Goal: Task Accomplishment & Management: Use online tool/utility

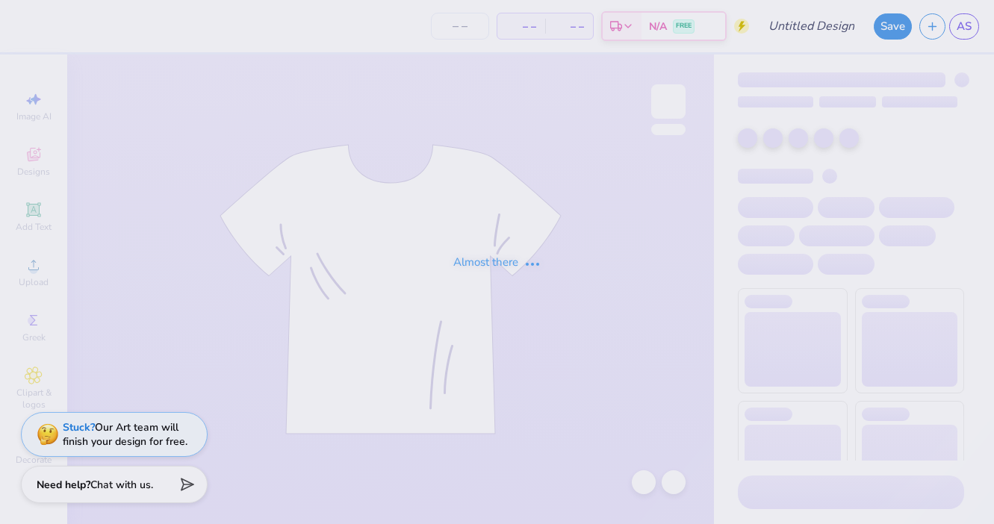
type input "ZTA x KA Date Party"
type input "24"
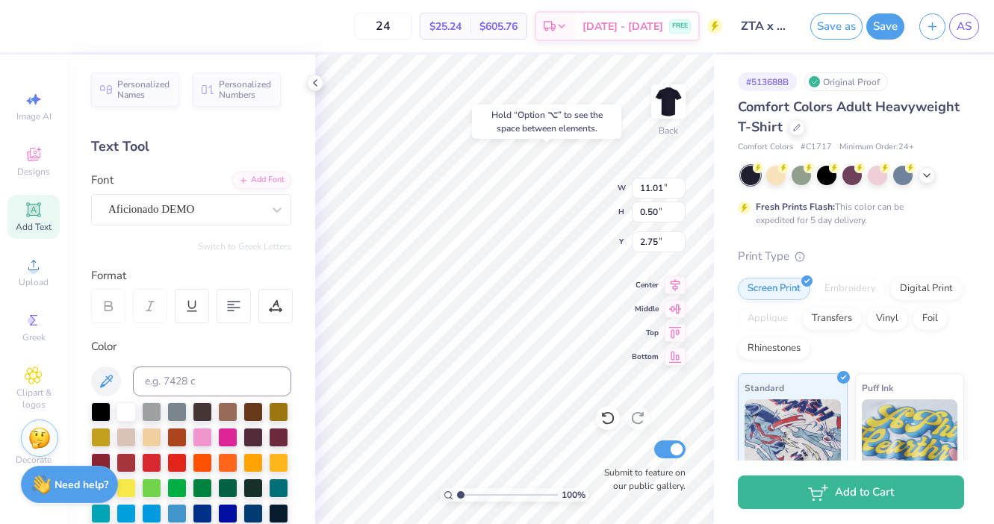
type input "2.75"
click at [616, 107] on div "Hold “Option ⌥” to see the space between elements." at bounding box center [546, 122] width 149 height 34
click at [928, 173] on icon at bounding box center [926, 174] width 12 height 12
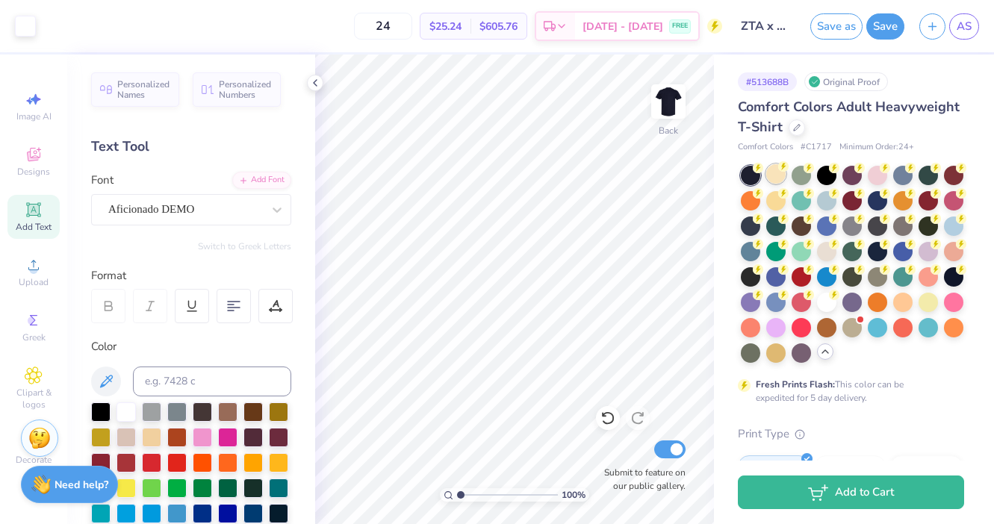
click at [778, 175] on div at bounding box center [775, 173] width 19 height 19
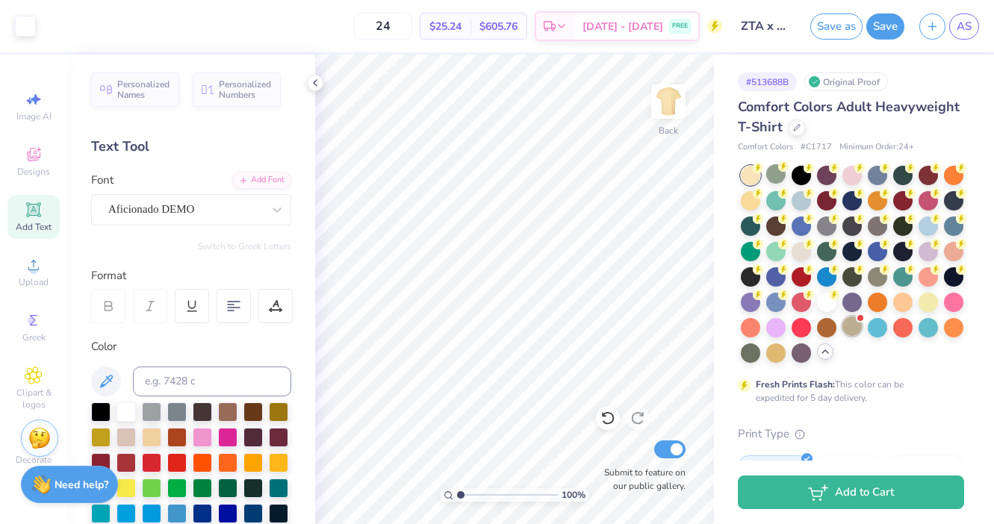
click at [847, 324] on div at bounding box center [851, 326] width 19 height 19
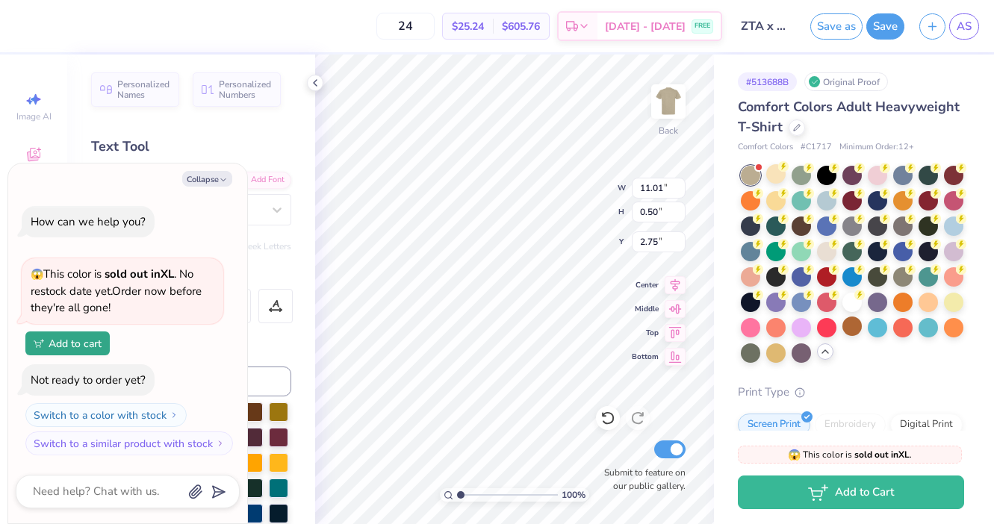
type textarea "x"
type input "3.00"
type textarea "x"
type input "17.39"
click at [854, 299] on div at bounding box center [851, 300] width 19 height 19
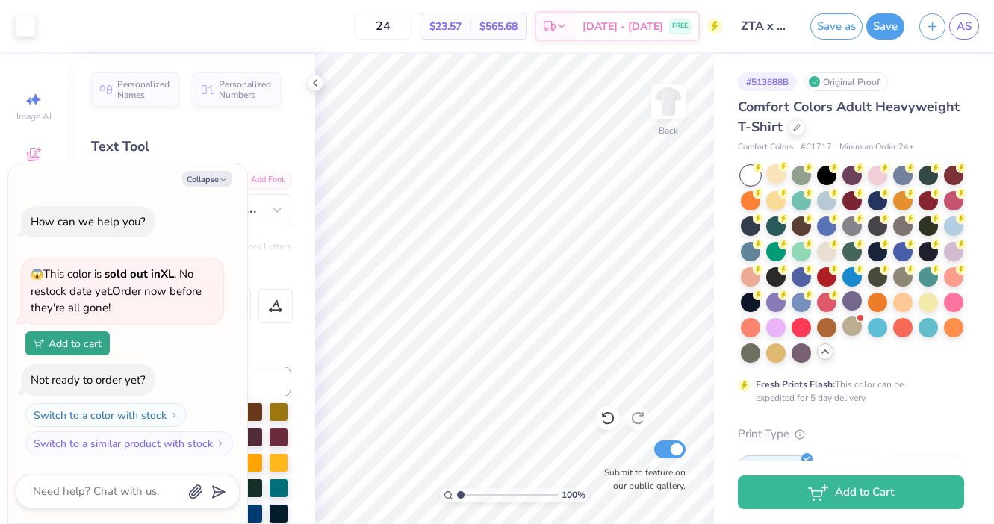
click at [291, 352] on div "Personalized Names Personalized Numbers Text Tool Add Font Font FSP DEMO - [PER…" at bounding box center [191, 289] width 248 height 470
click at [219, 179] on icon "button" at bounding box center [223, 179] width 9 height 9
type textarea "x"
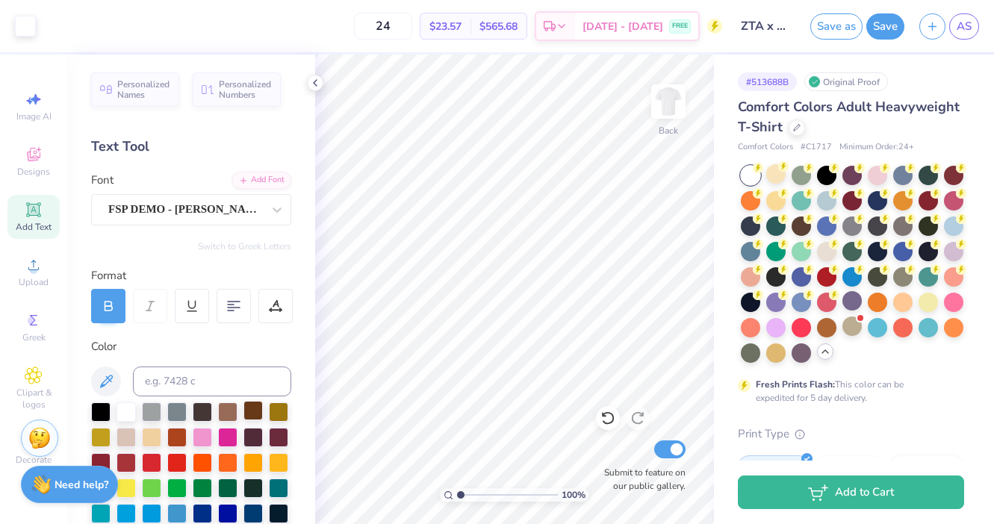
click at [249, 415] on div at bounding box center [252, 410] width 19 height 19
click at [246, 411] on div at bounding box center [252, 410] width 19 height 19
click at [250, 410] on div at bounding box center [252, 410] width 19 height 19
click at [606, 409] on div at bounding box center [608, 418] width 24 height 24
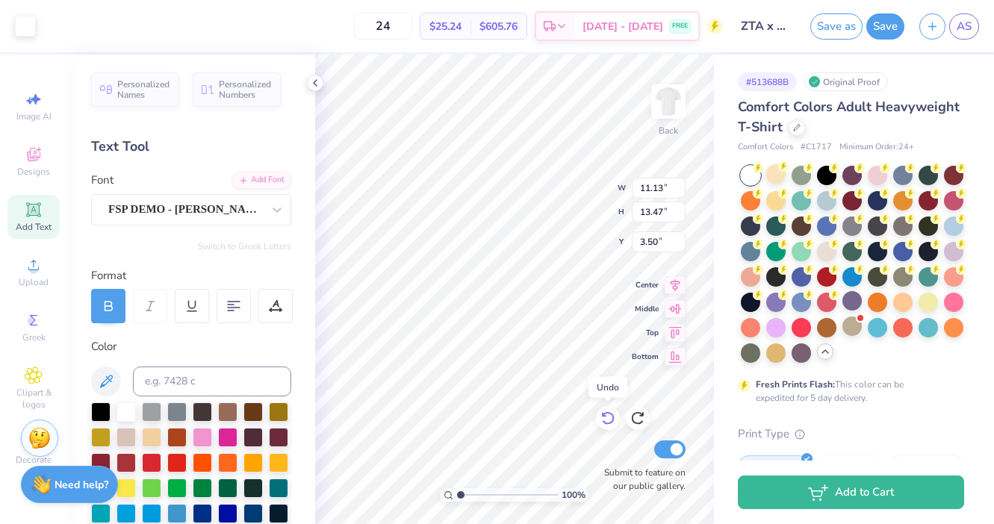
click at [601, 417] on icon at bounding box center [607, 418] width 15 height 15
type input "3.66"
click at [601, 417] on icon at bounding box center [607, 418] width 15 height 15
click at [821, 251] on div at bounding box center [826, 249] width 19 height 19
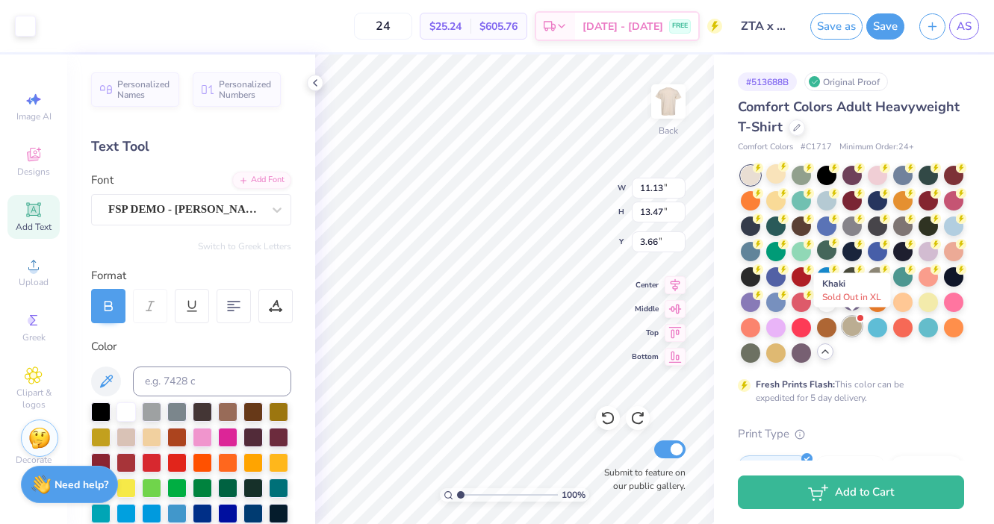
click at [851, 325] on div at bounding box center [851, 326] width 19 height 19
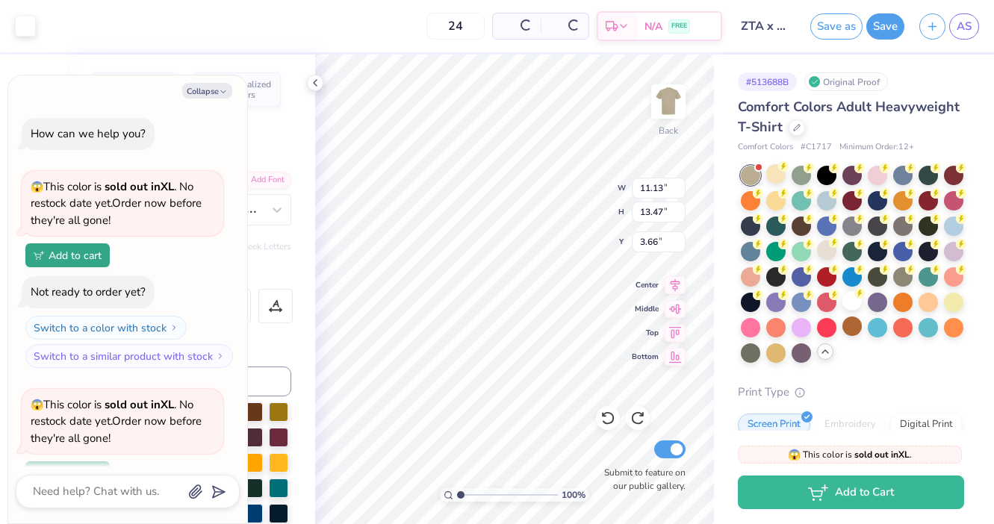
scroll to position [130, 0]
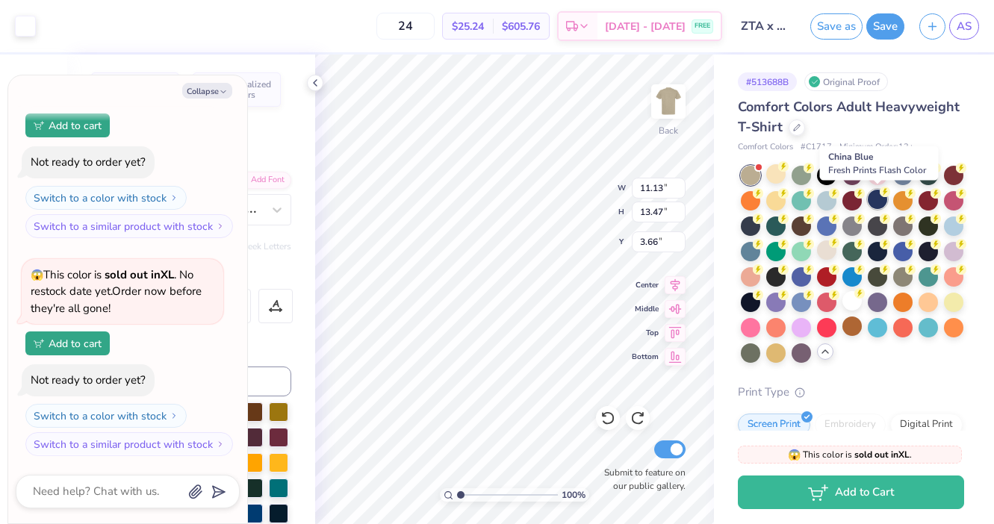
click at [874, 201] on div at bounding box center [876, 199] width 19 height 19
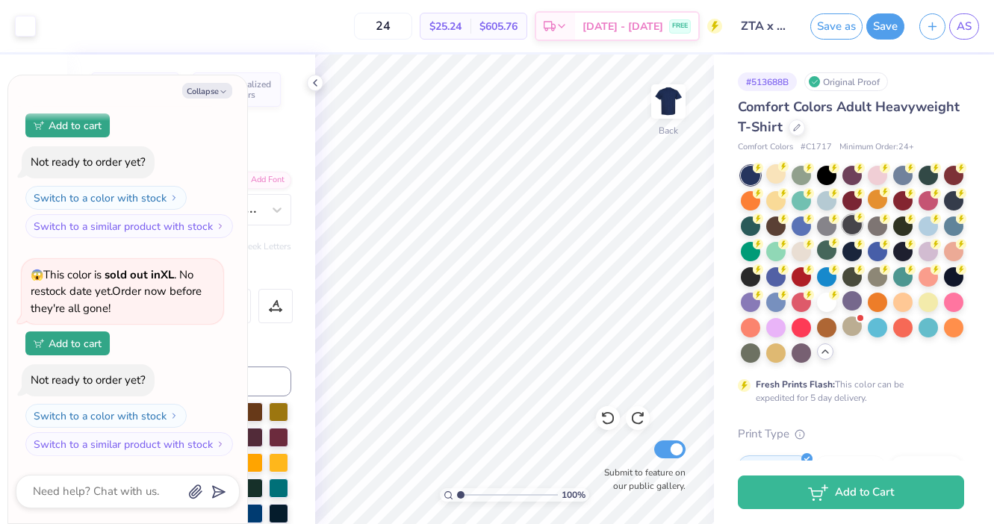
click at [852, 228] on div at bounding box center [851, 224] width 19 height 19
click at [879, 230] on div at bounding box center [876, 224] width 19 height 19
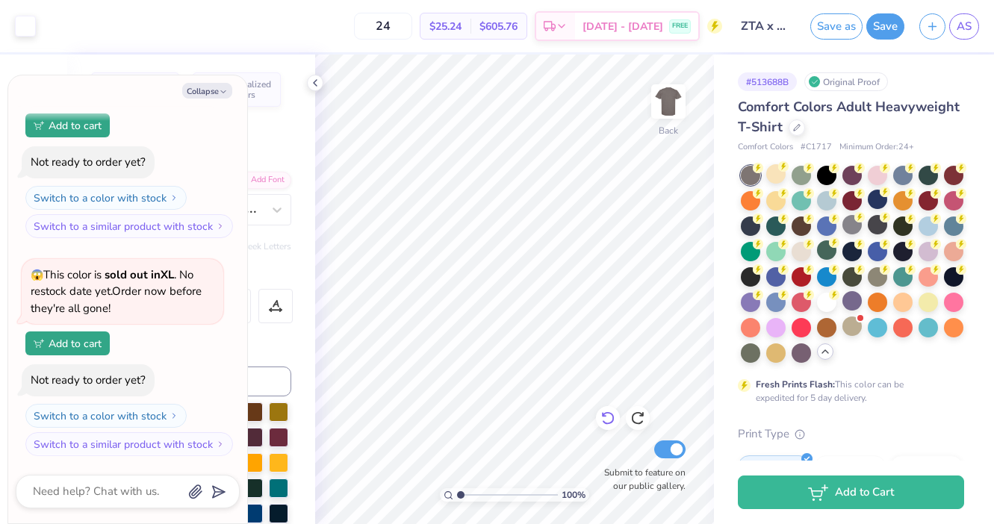
click at [609, 426] on div "100 % Back Submit to feature on our public gallery." at bounding box center [514, 289] width 399 height 470
click at [676, 95] on img at bounding box center [668, 102] width 60 height 60
type textarea "x"
type input "3.00"
click at [674, 98] on img at bounding box center [668, 102] width 60 height 60
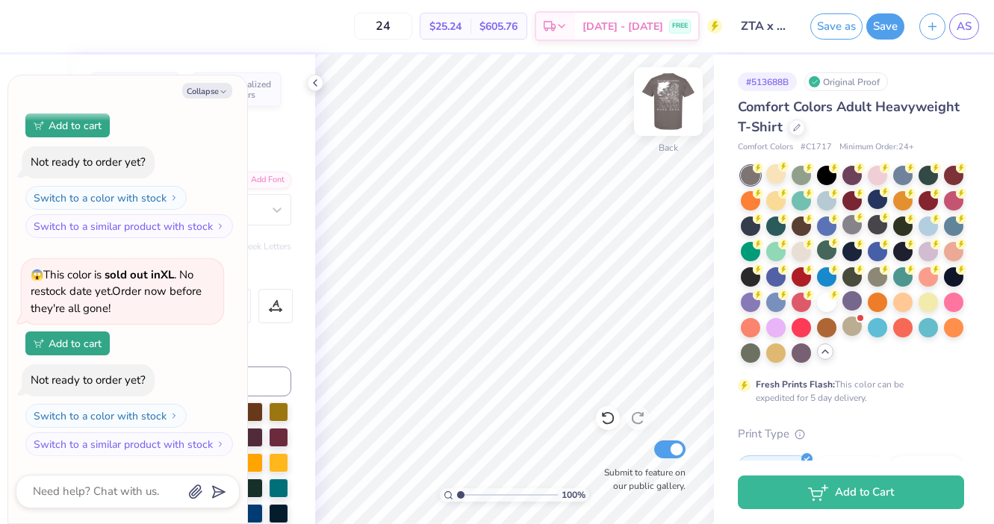
click at [675, 108] on img at bounding box center [668, 102] width 60 height 60
click at [202, 95] on button "Collapse" at bounding box center [207, 91] width 50 height 16
type textarea "x"
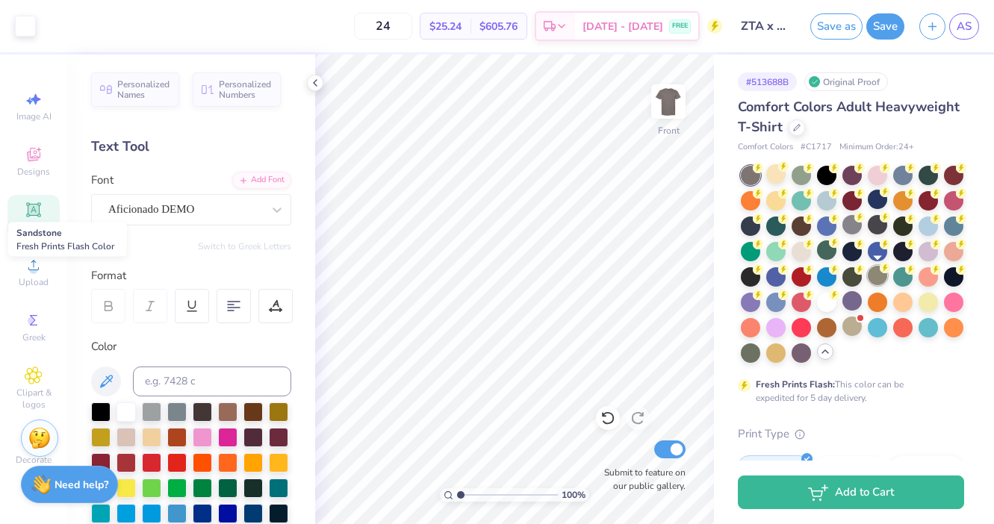
click at [880, 275] on div at bounding box center [876, 275] width 19 height 19
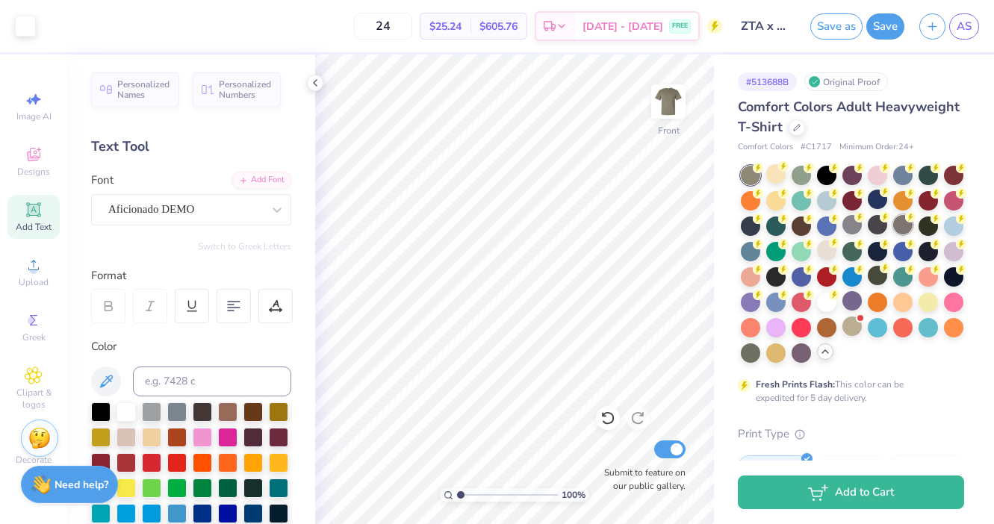
click at [901, 228] on div at bounding box center [902, 224] width 19 height 19
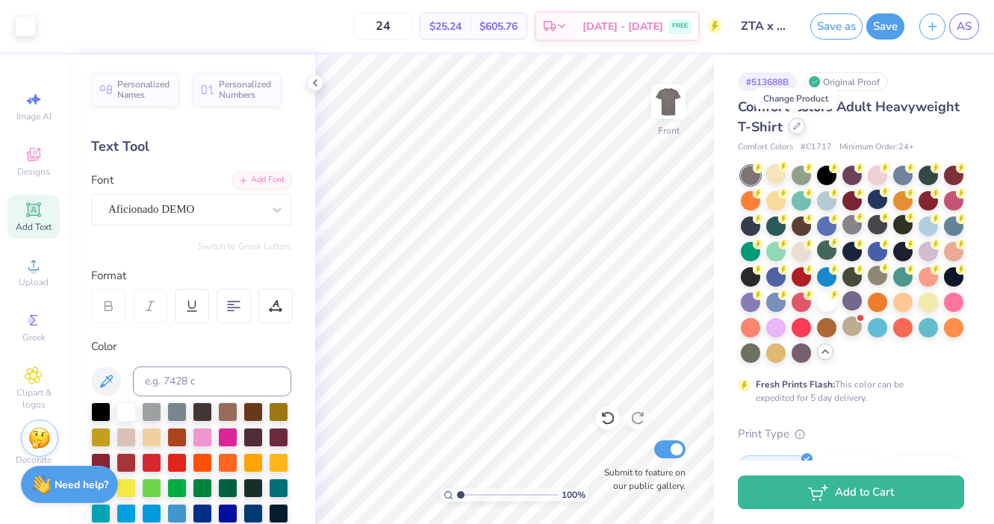
click at [791, 130] on div at bounding box center [796, 126] width 16 height 16
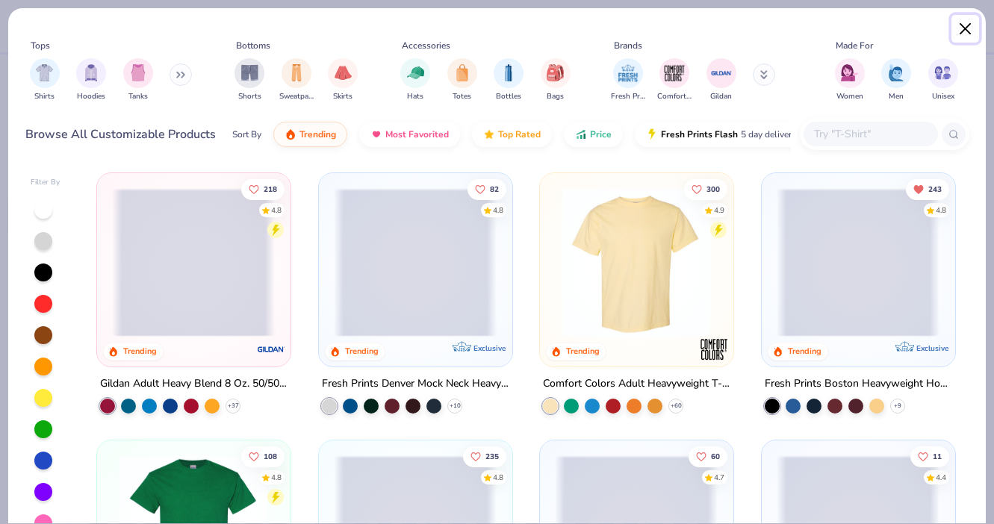
click at [963, 25] on button "Close" at bounding box center [965, 29] width 28 height 28
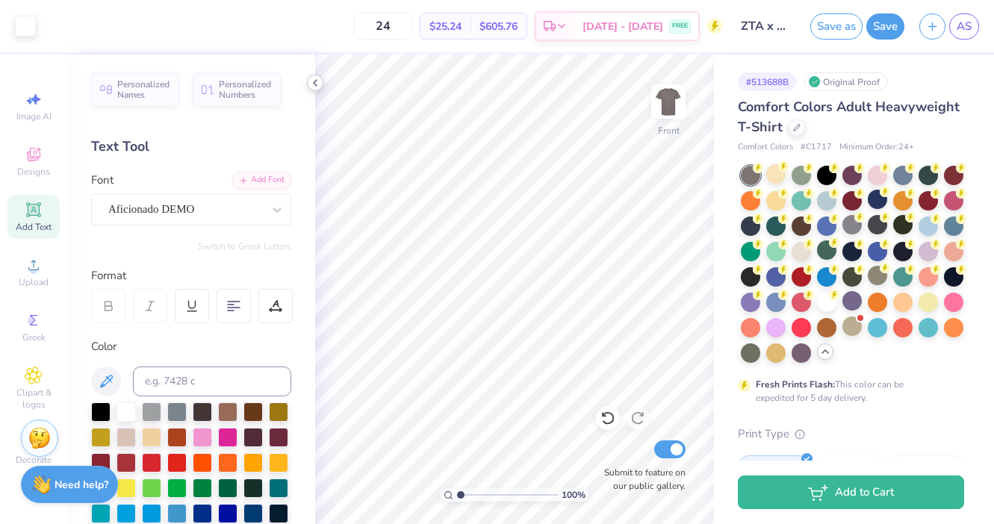
click at [312, 79] on icon at bounding box center [315, 83] width 12 height 12
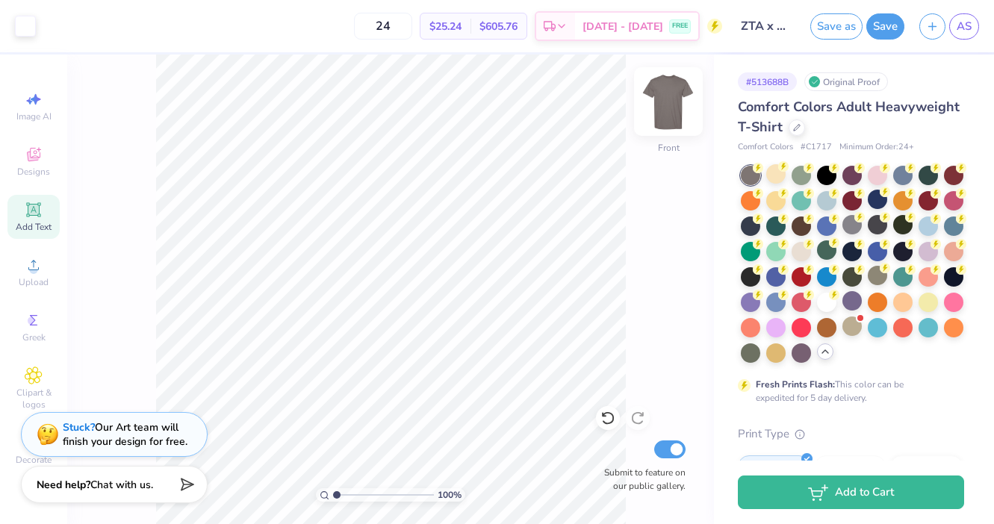
click at [661, 108] on img at bounding box center [668, 102] width 60 height 60
click at [661, 108] on img at bounding box center [668, 102] width 30 height 30
click at [887, 27] on button "Save" at bounding box center [885, 24] width 38 height 26
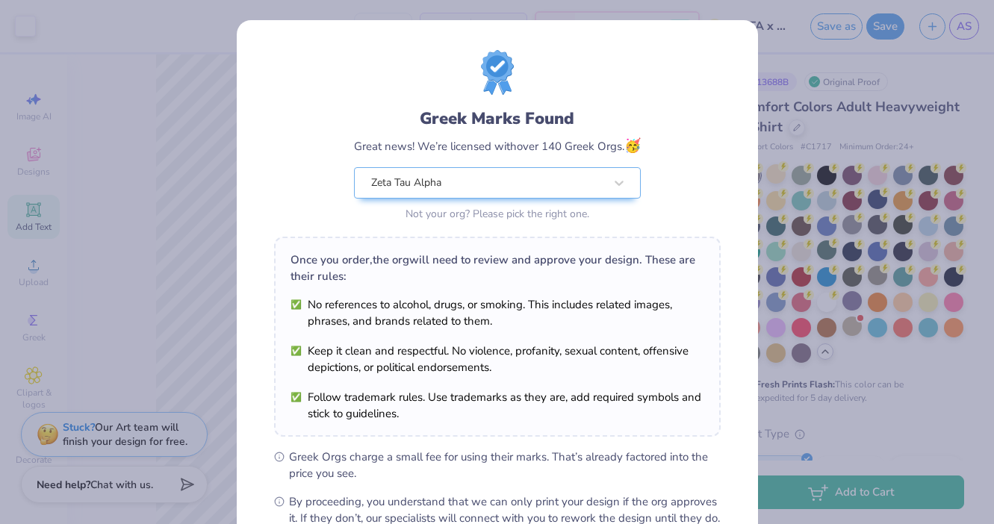
scroll to position [175, 0]
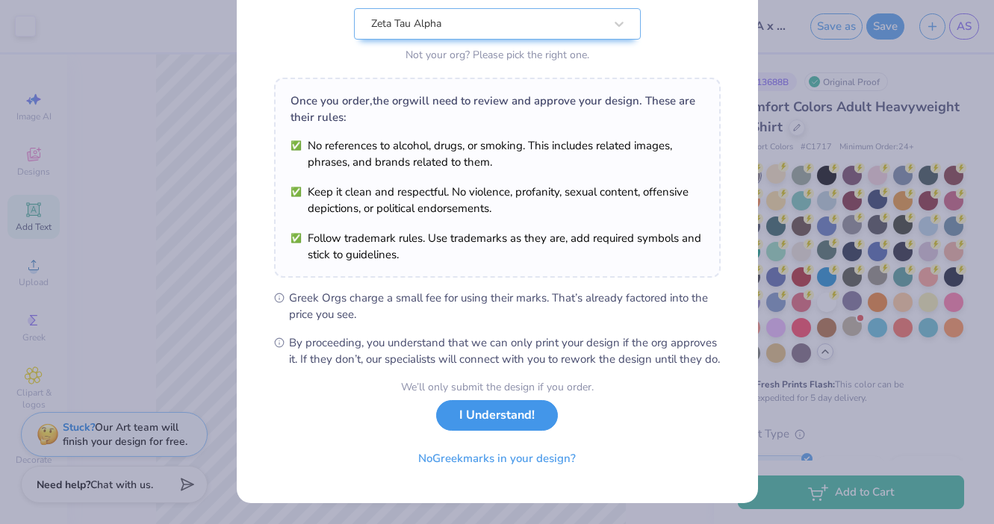
click at [525, 420] on button "I Understand!" at bounding box center [497, 415] width 122 height 31
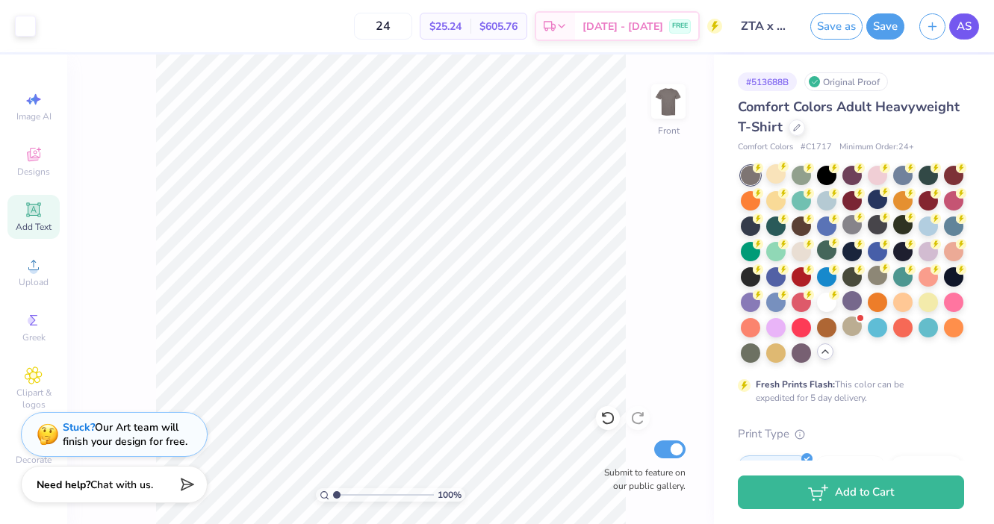
click at [961, 29] on span "AS" at bounding box center [963, 26] width 15 height 17
click at [670, 97] on img at bounding box center [668, 102] width 60 height 60
click at [669, 98] on img at bounding box center [668, 102] width 60 height 60
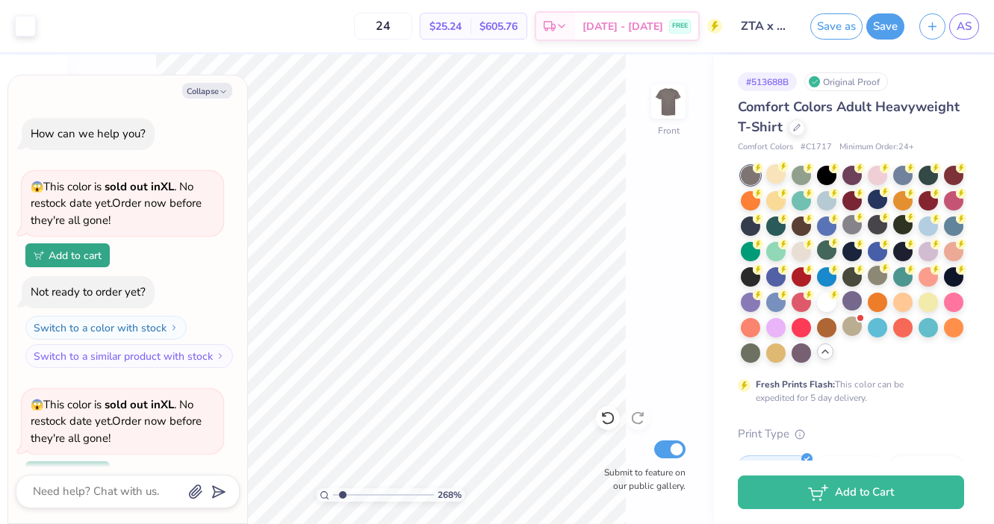
type input "2.68"
type textarea "x"
type input "4.07"
type textarea "x"
type input "4.09"
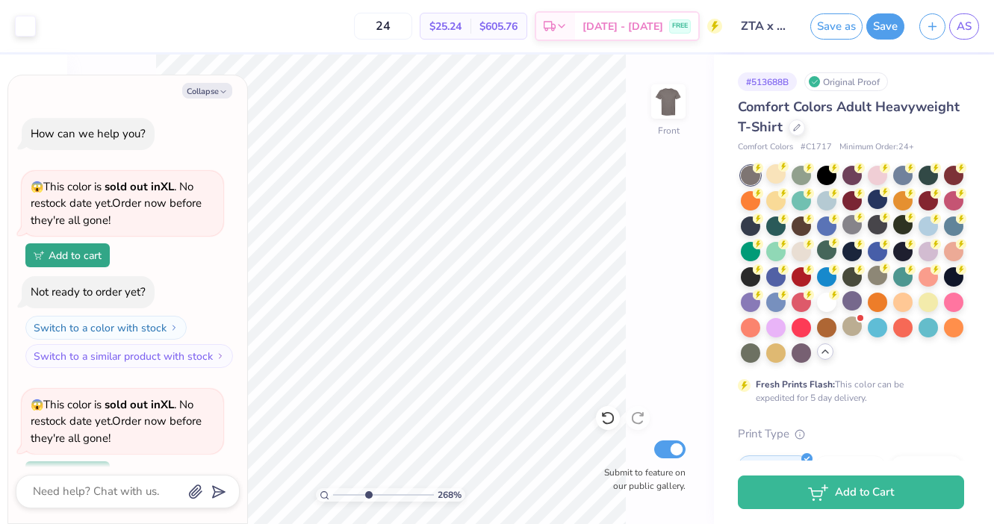
type textarea "x"
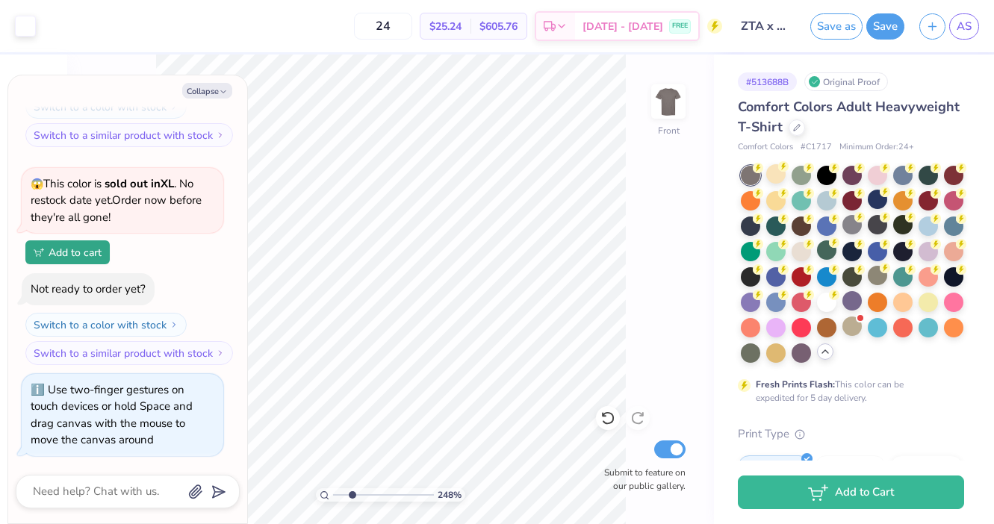
drag, startPoint x: 336, startPoint y: 493, endPoint x: 346, endPoint y: 491, distance: 10.7
type input "2.11"
click at [347, 491] on input "range" at bounding box center [383, 494] width 101 height 13
click at [208, 93] on button "Collapse" at bounding box center [207, 91] width 50 height 16
type textarea "x"
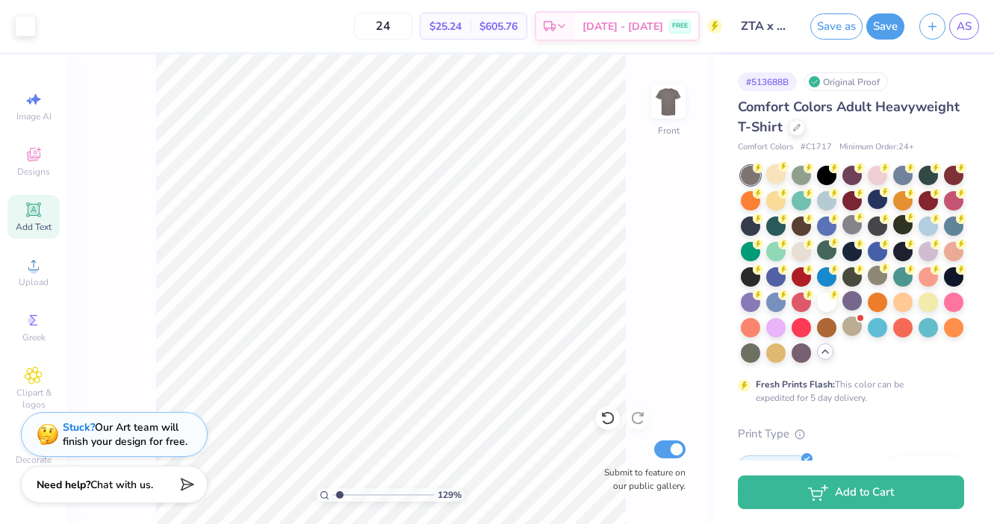
type input "1.3"
click at [340, 497] on input "range" at bounding box center [383, 494] width 101 height 13
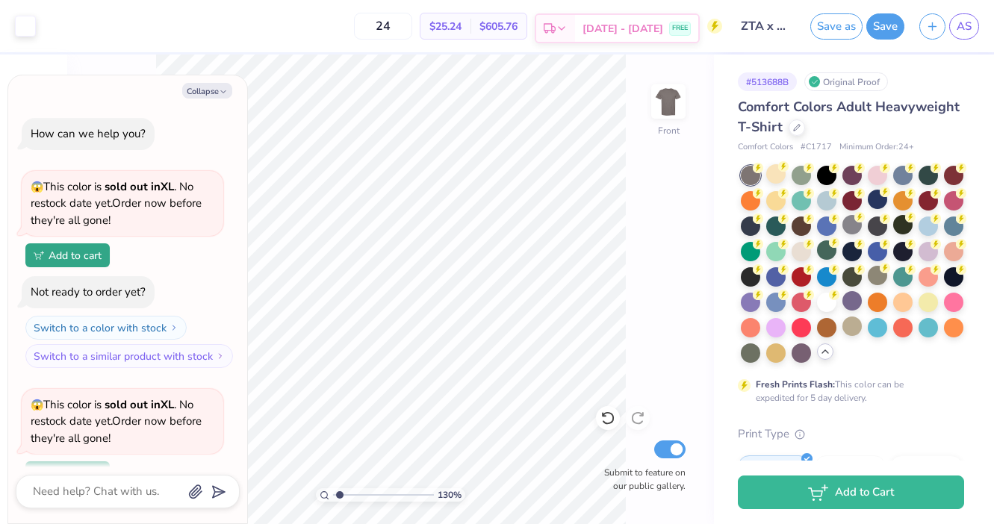
type textarea "x"
